Goal: Task Accomplishment & Management: Manage account settings

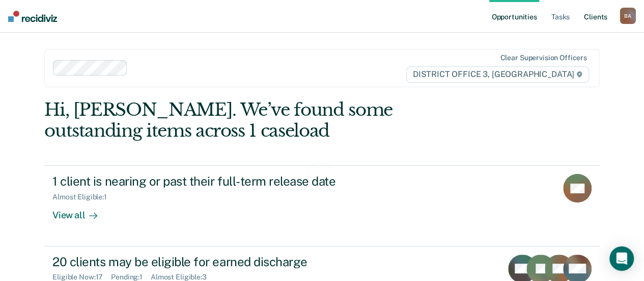
click at [596, 16] on link "Client s" at bounding box center [595, 16] width 27 height 33
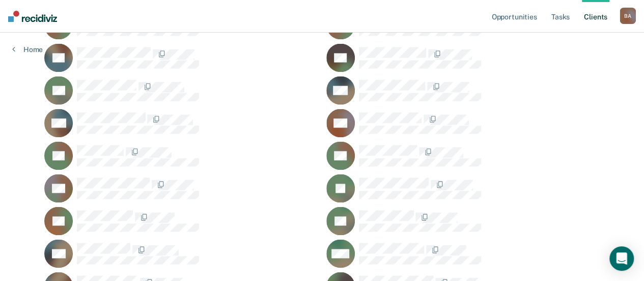
scroll to position [648, 0]
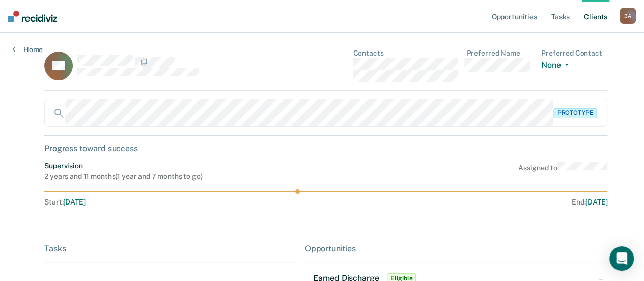
click at [353, 79] on div "Contacts Preferred Name Preferred Contact None Call Text Email None" at bounding box center [480, 65] width 255 height 33
drag, startPoint x: 279, startPoint y: 4, endPoint x: 263, endPoint y: 17, distance: 21.0
click at [279, 4] on nav "Opportunities Tasks Client s [PERSON_NAME] Profile How it works Log Out" at bounding box center [322, 16] width 644 height 33
click at [560, 17] on link "Tasks" at bounding box center [560, 16] width 22 height 33
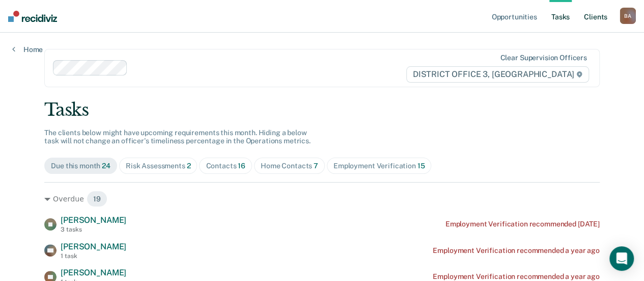
click at [597, 20] on link "Client s" at bounding box center [595, 16] width 27 height 33
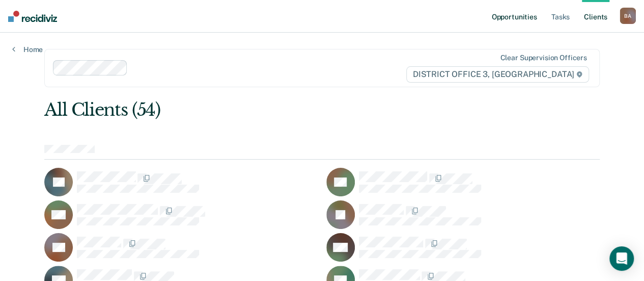
click at [494, 22] on link "Opportunities" at bounding box center [513, 16] width 49 height 33
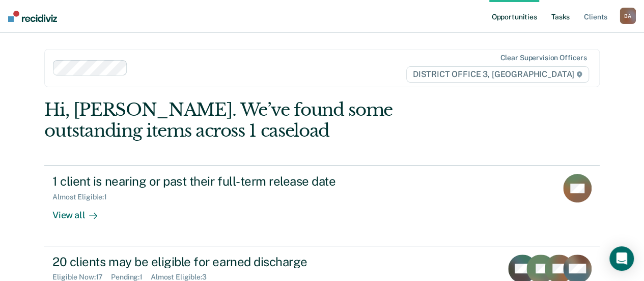
click at [557, 18] on link "Tasks" at bounding box center [560, 16] width 22 height 33
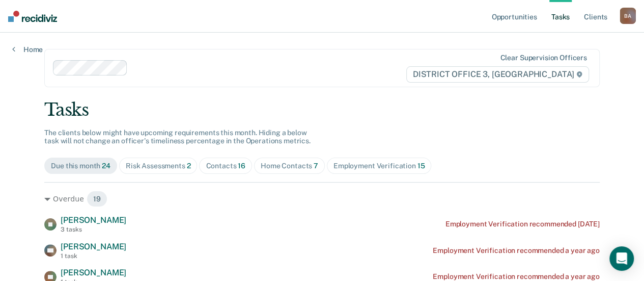
click at [562, 18] on link "Tasks" at bounding box center [560, 16] width 22 height 33
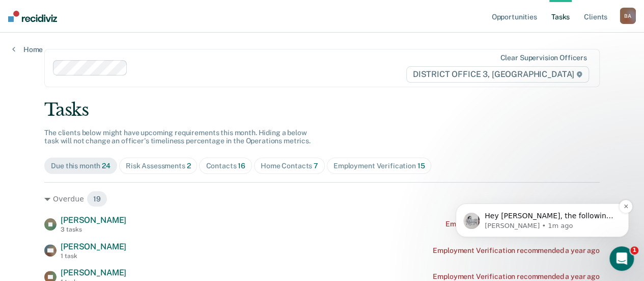
click at [502, 221] on p "[PERSON_NAME] • 1m ago" at bounding box center [550, 225] width 131 height 9
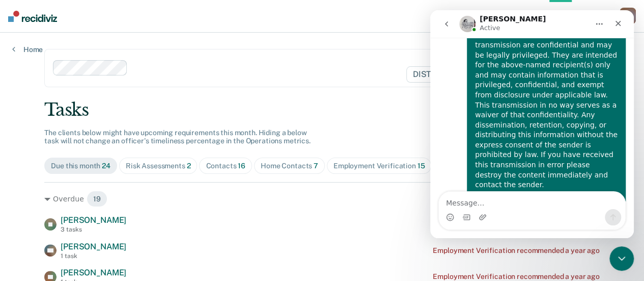
scroll to position [1172, 0]
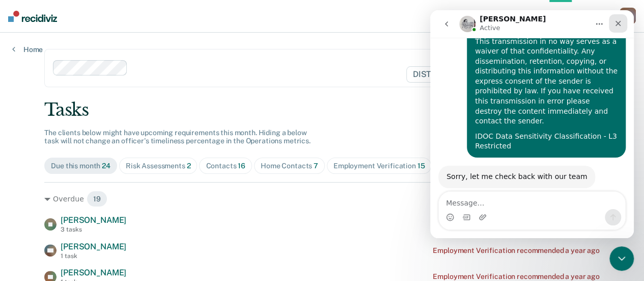
click at [618, 28] on div "Close" at bounding box center [618, 23] width 18 height 18
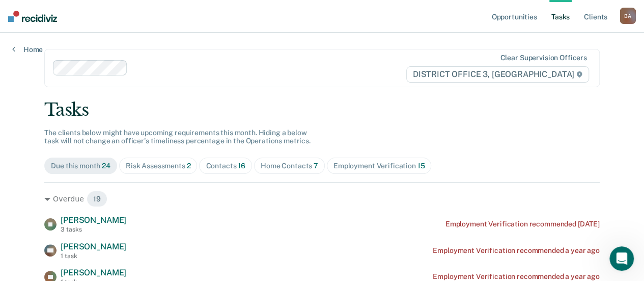
scroll to position [1148, 0]
click at [560, 14] on link "Tasks" at bounding box center [560, 16] width 22 height 33
click at [560, 17] on link "Tasks" at bounding box center [560, 16] width 22 height 33
click at [593, 16] on link "Client s" at bounding box center [595, 16] width 27 height 33
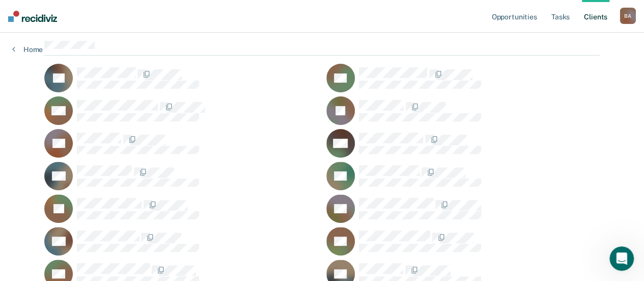
scroll to position [108, 0]
